Goal: Find contact information: Find contact information

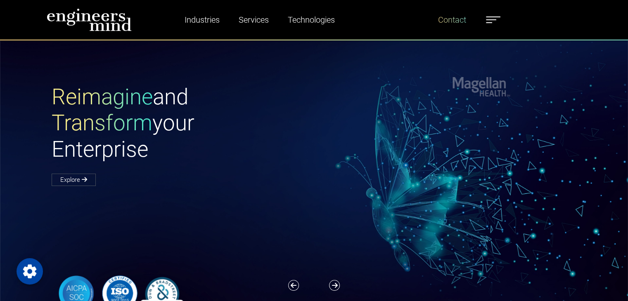
click at [459, 15] on link "Contact" at bounding box center [452, 19] width 35 height 19
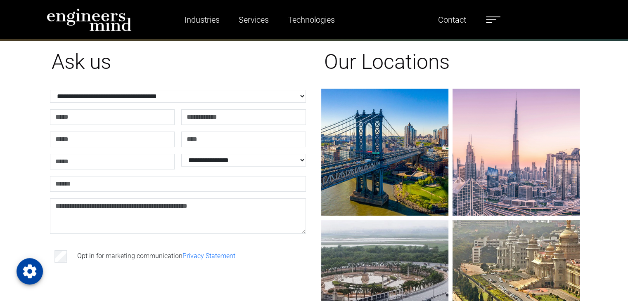
scroll to position [28, 0]
